Goal: Information Seeking & Learning: Learn about a topic

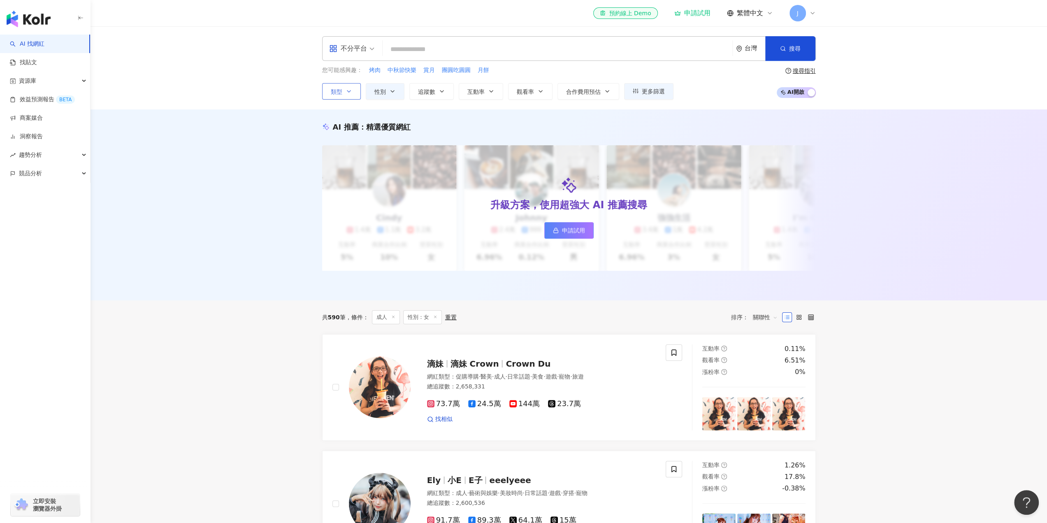
click at [349, 93] on icon "button" at bounding box center [349, 91] width 7 height 7
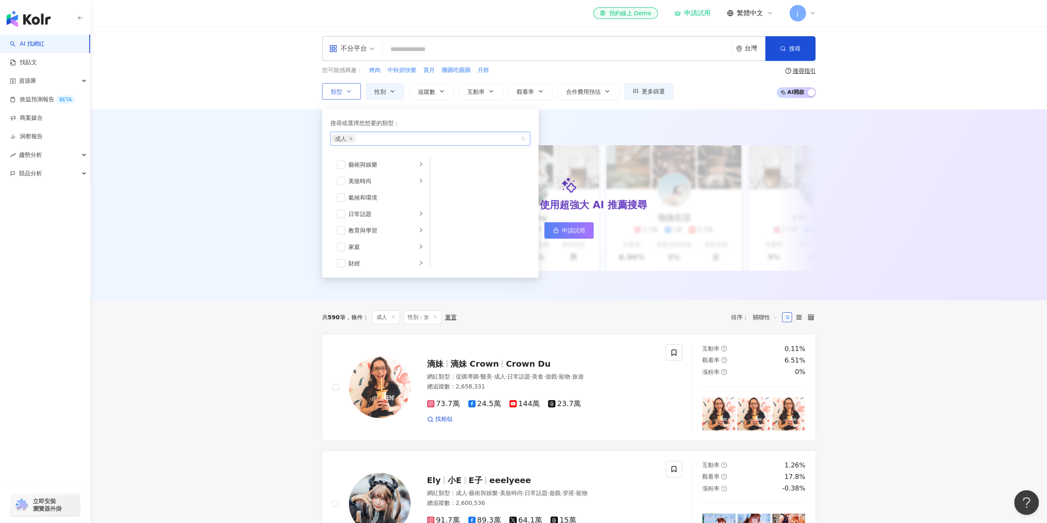
click at [352, 135] on span "成人" at bounding box center [343, 139] width 23 height 8
click at [351, 137] on icon "close" at bounding box center [350, 138] width 3 height 3
click at [341, 207] on span "button" at bounding box center [341, 206] width 8 height 8
click at [301, 262] on div "AI 推薦 ： 精選優質網紅 升級方案，使用超強大 AI 推薦搜尋 申請試用 Cindy 1.4萬 1.1萬 3.2萬 互動率 5% 商業合作比例 10% 受…" at bounding box center [569, 204] width 957 height 191
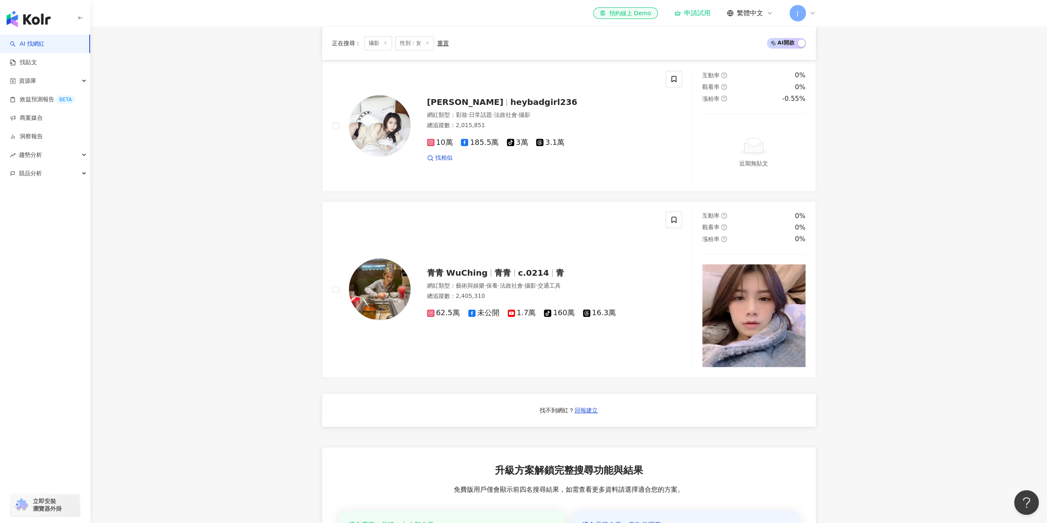
scroll to position [782, 0]
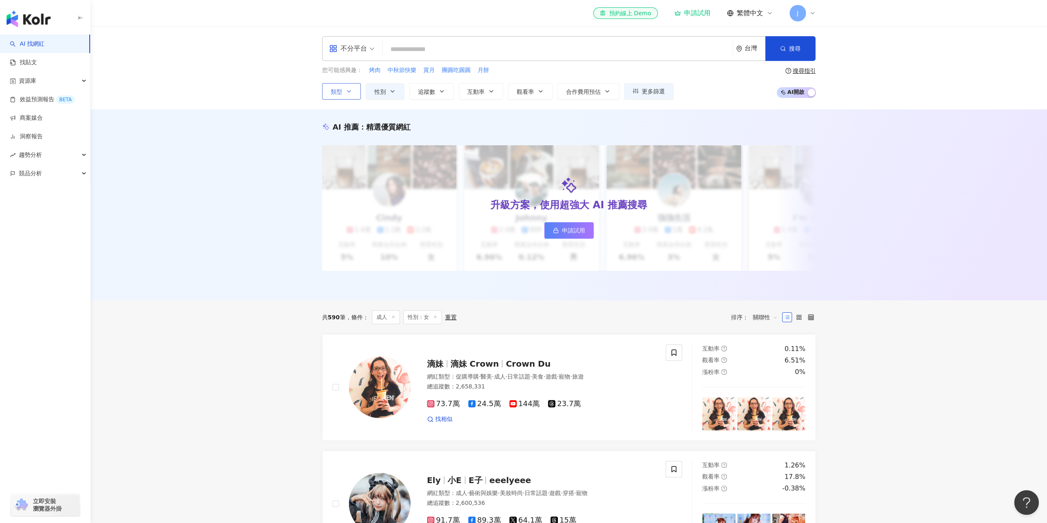
click at [351, 90] on icon "button" at bounding box center [349, 91] width 7 height 7
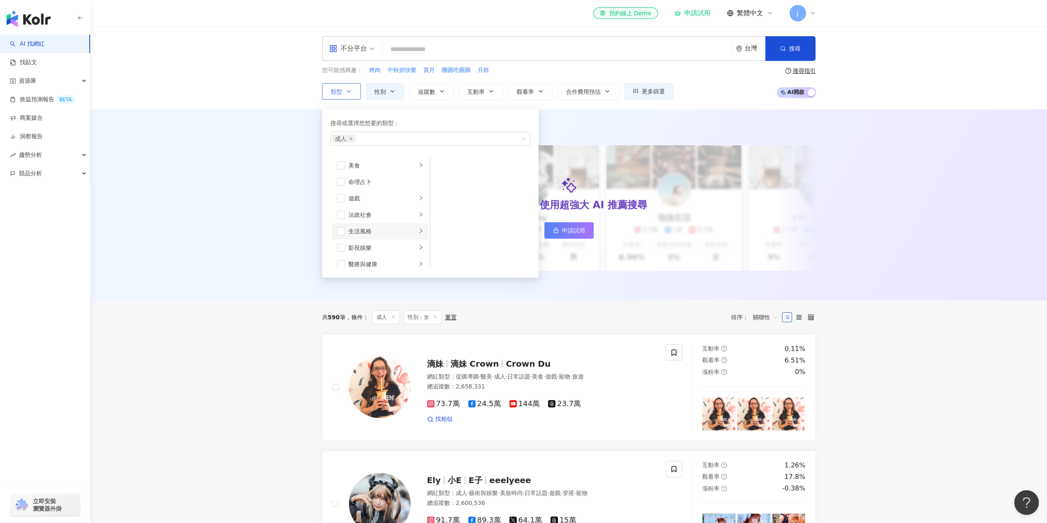
scroll to position [165, 0]
click at [350, 137] on icon "close" at bounding box center [350, 138] width 3 height 3
click at [272, 203] on div "AI 推薦 ： 精選優質網紅 升級方案，使用超強大 AI 推薦搜尋 申請試用 Cindy 1.4萬 1.1萬 3.2萬 互動率 5% 商業合作比例 10% 受…" at bounding box center [569, 204] width 957 height 191
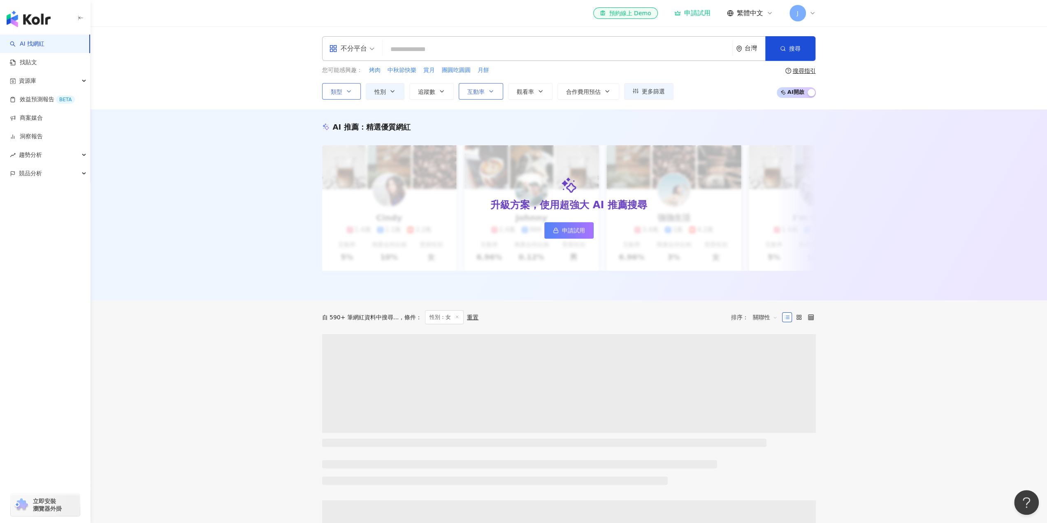
click at [490, 97] on button "互動率" at bounding box center [481, 91] width 44 height 16
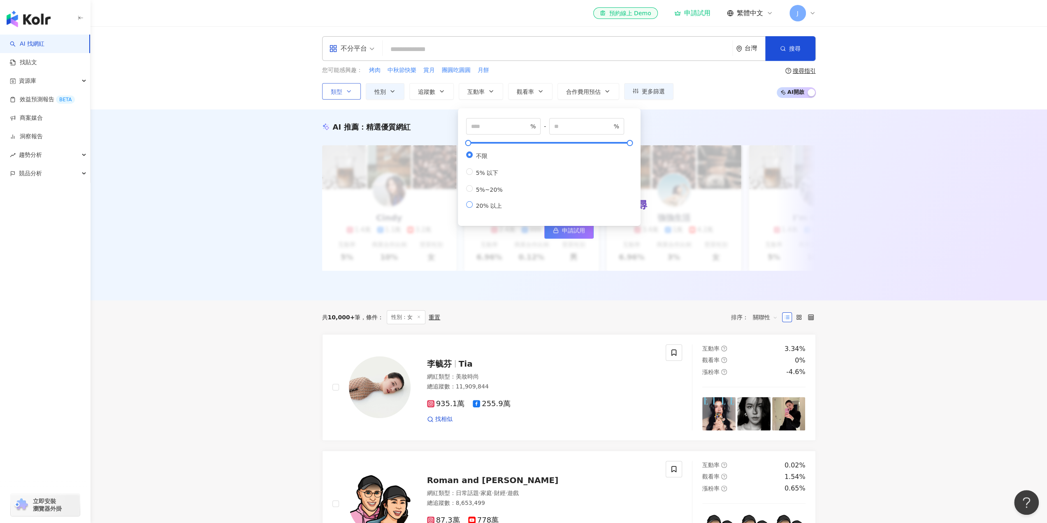
click at [473, 209] on span "20% 以上" at bounding box center [489, 205] width 33 height 7
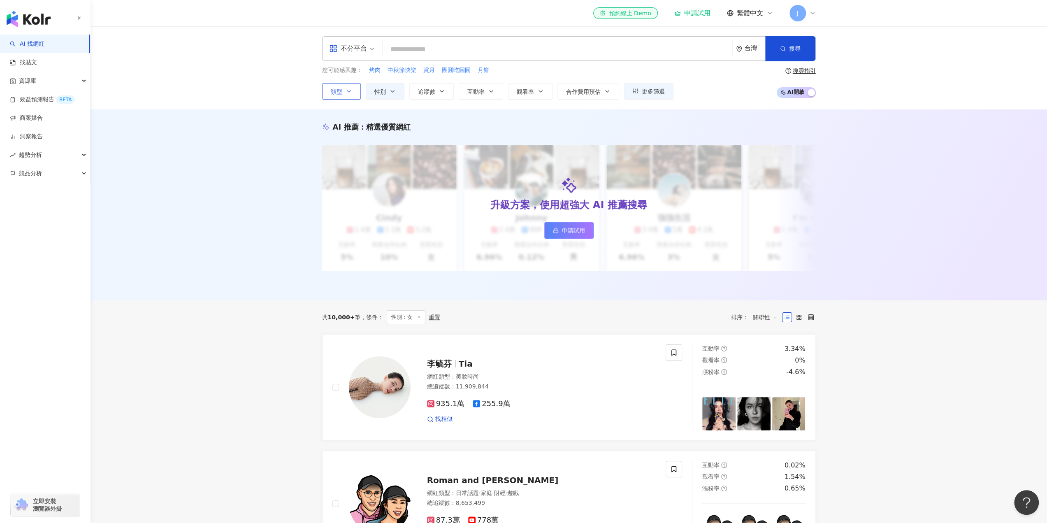
click at [246, 230] on div "AI 推薦 ： 精選優質網紅 升級方案，使用超強大 AI 推薦搜尋 申請試用 Cindy 1.4萬 1.1萬 3.2萬 互動率 5% 商業合作比例 10% 受…" at bounding box center [569, 204] width 957 height 191
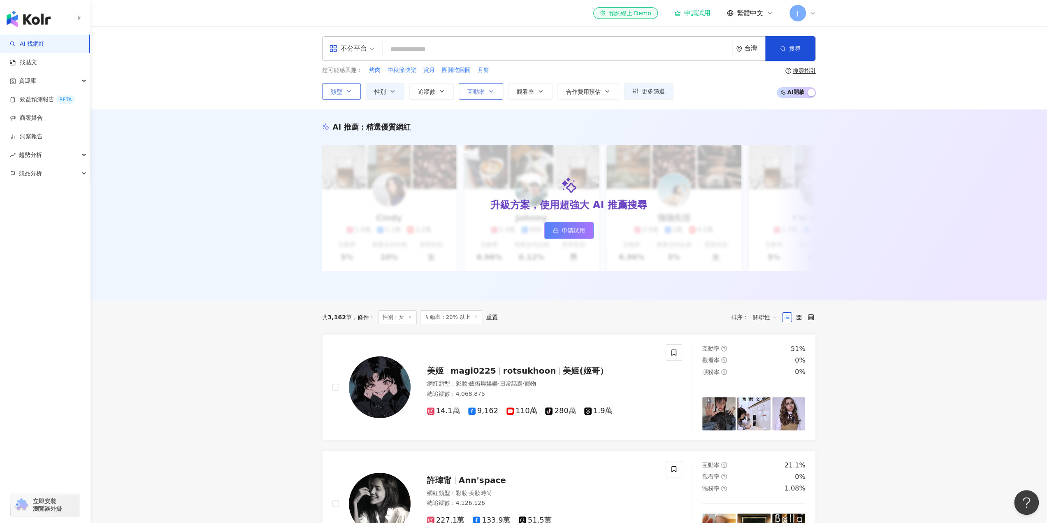
click at [478, 97] on button "互動率" at bounding box center [481, 91] width 44 height 16
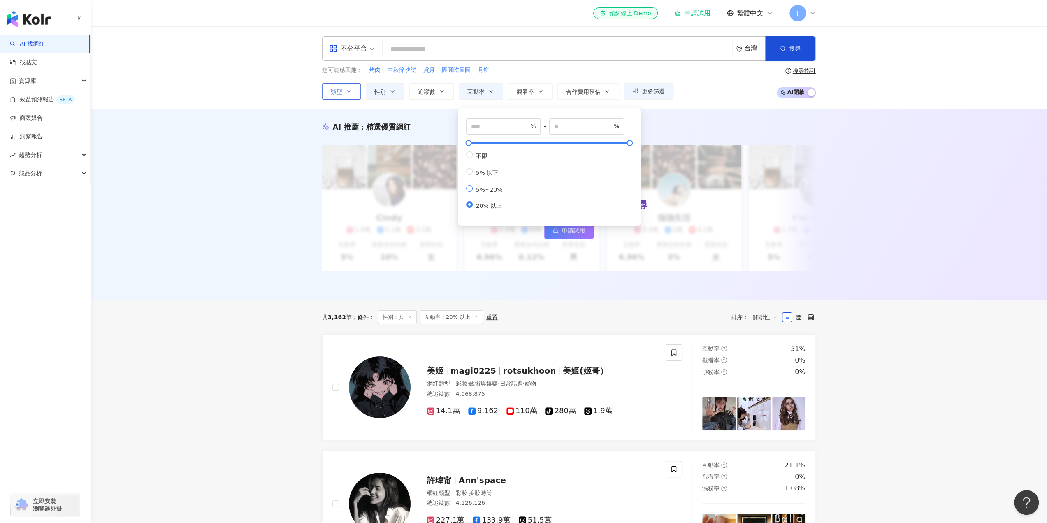
type input "*"
type input "**"
click at [287, 274] on div "AI 推薦 ： 精選優質網紅 升級方案，使用超強大 AI 推薦搜尋 申請試用 Cindy 1.4萬 1.1萬 3.2萬 互動率 5% 商業合作比例 10% 受…" at bounding box center [569, 204] width 957 height 191
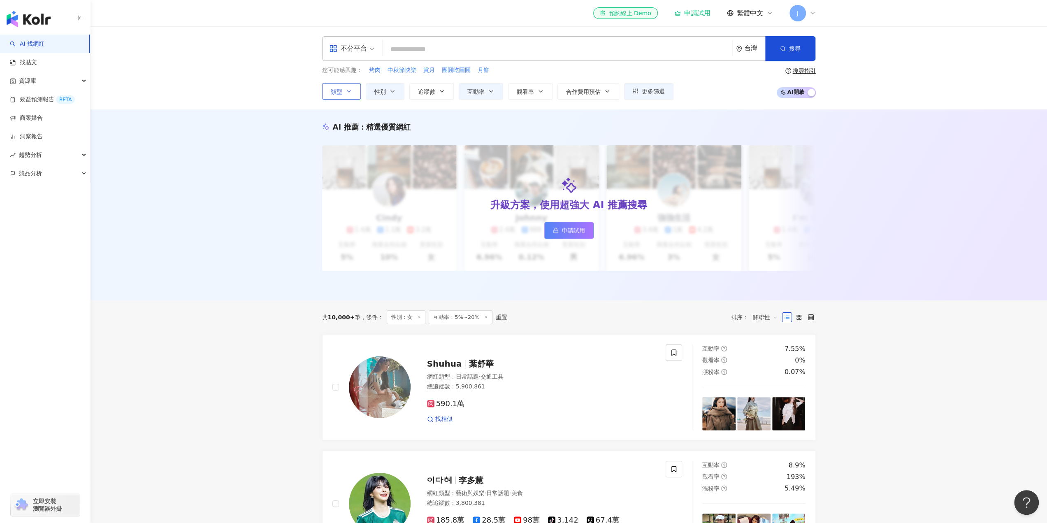
click at [28, 16] on img "button" at bounding box center [29, 19] width 44 height 16
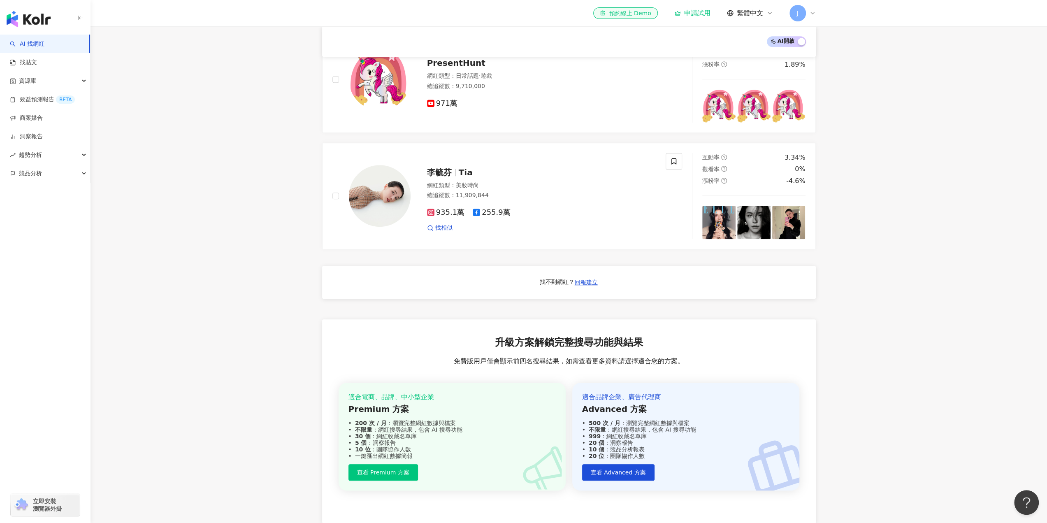
scroll to position [634, 0]
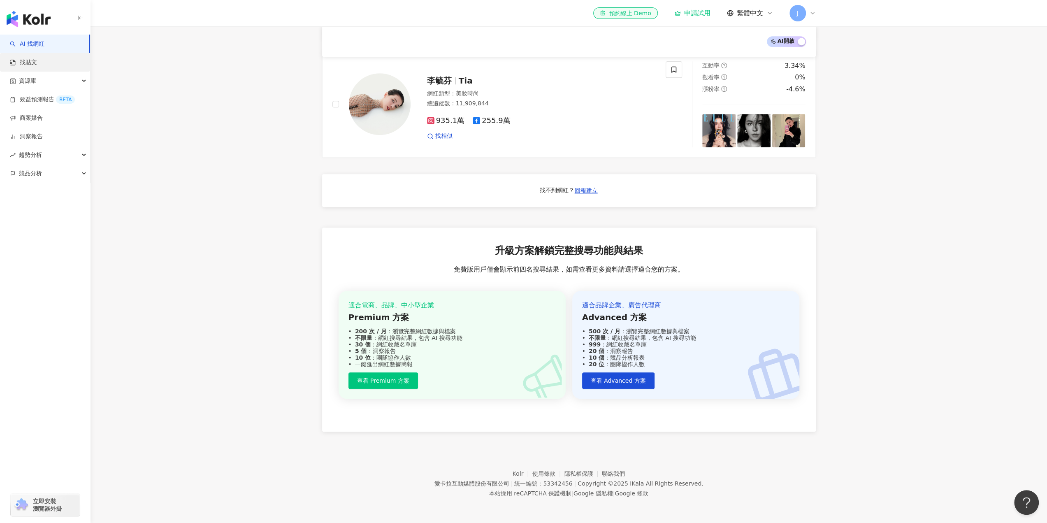
click at [28, 64] on link "找貼文" at bounding box center [23, 62] width 27 height 8
